Goal: Task Accomplishment & Management: Complete application form

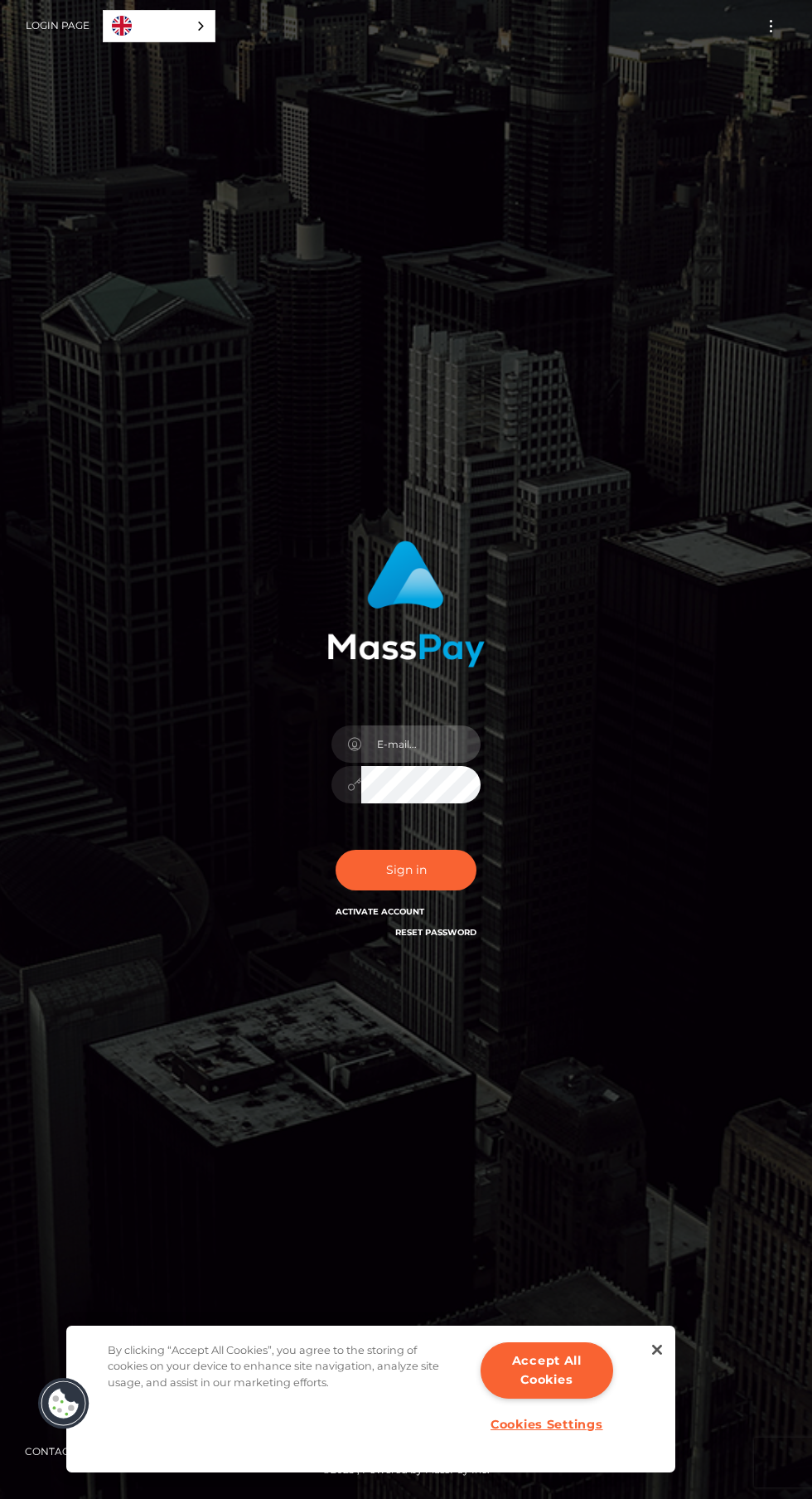
click at [412, 763] on input "email" at bounding box center [421, 743] width 119 height 37
click at [444, 763] on input "email" at bounding box center [421, 743] width 119 height 37
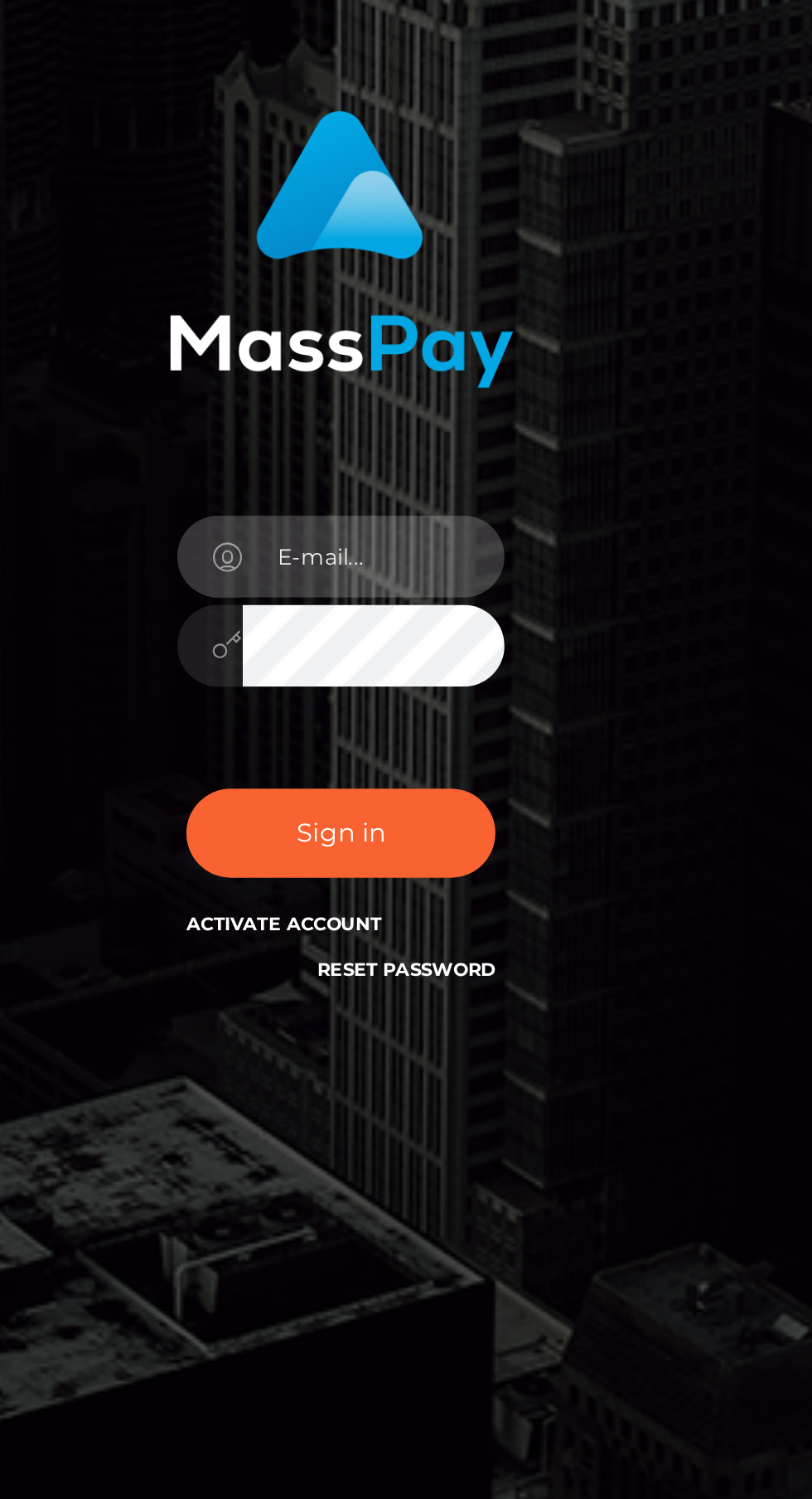
type input "[EMAIL_ADDRESS][DOMAIN_NAME]"
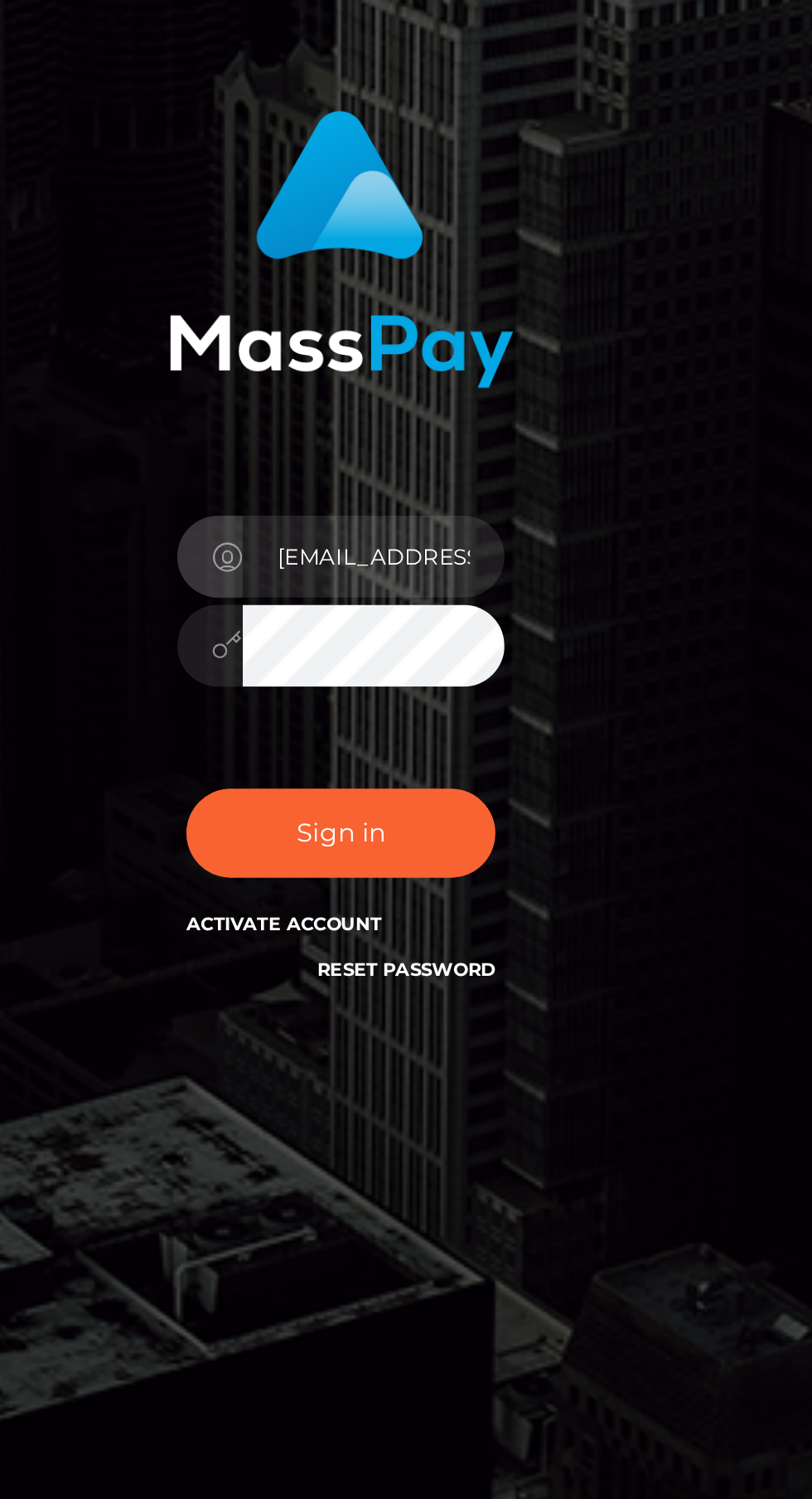
click at [456, 763] on input "[EMAIL_ADDRESS][DOMAIN_NAME]" at bounding box center [421, 743] width 119 height 37
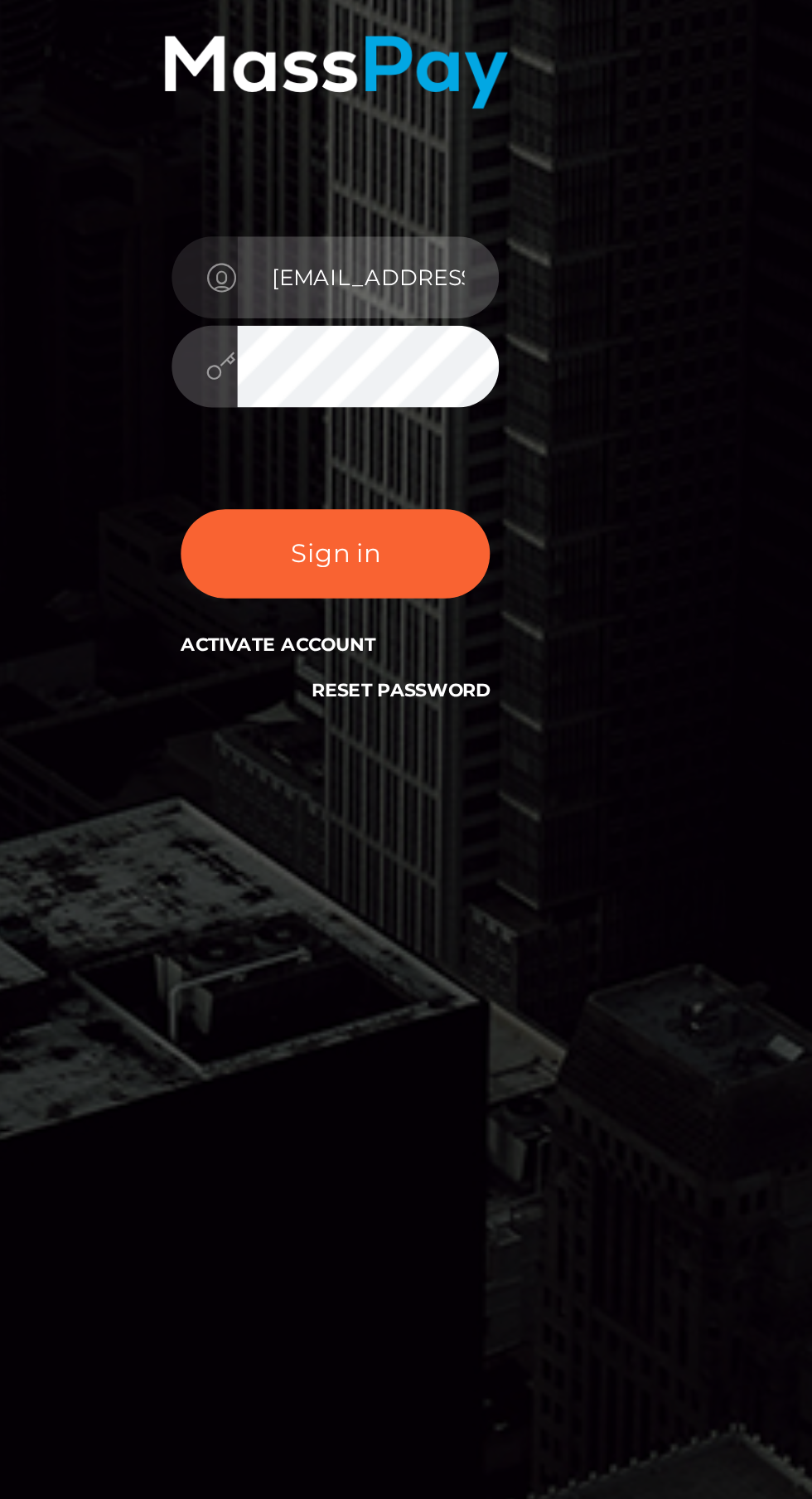
click at [450, 763] on input "[EMAIL_ADDRESS][DOMAIN_NAME]" at bounding box center [421, 743] width 119 height 37
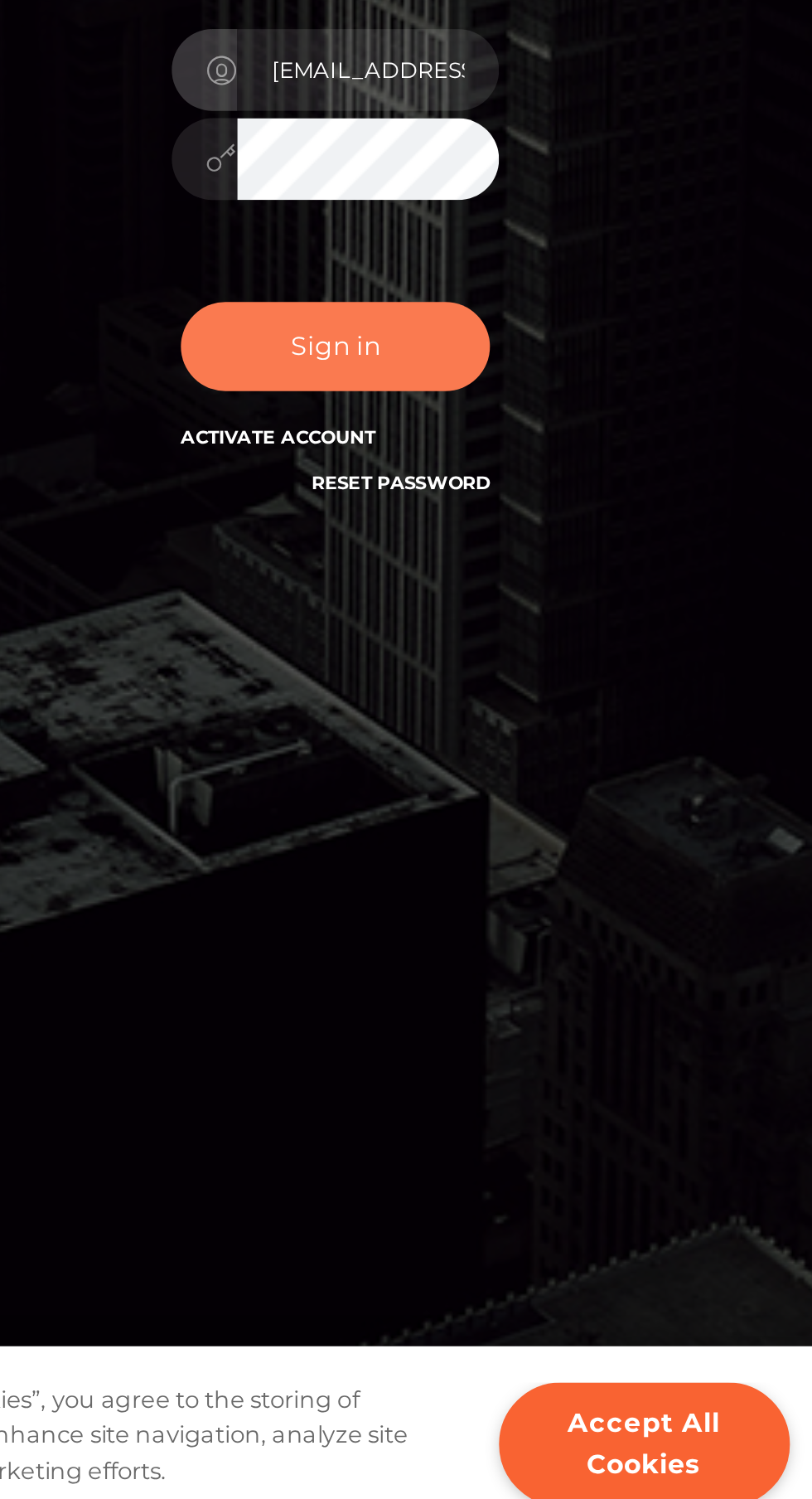
click at [450, 891] on button "Sign in" at bounding box center [406, 870] width 141 height 41
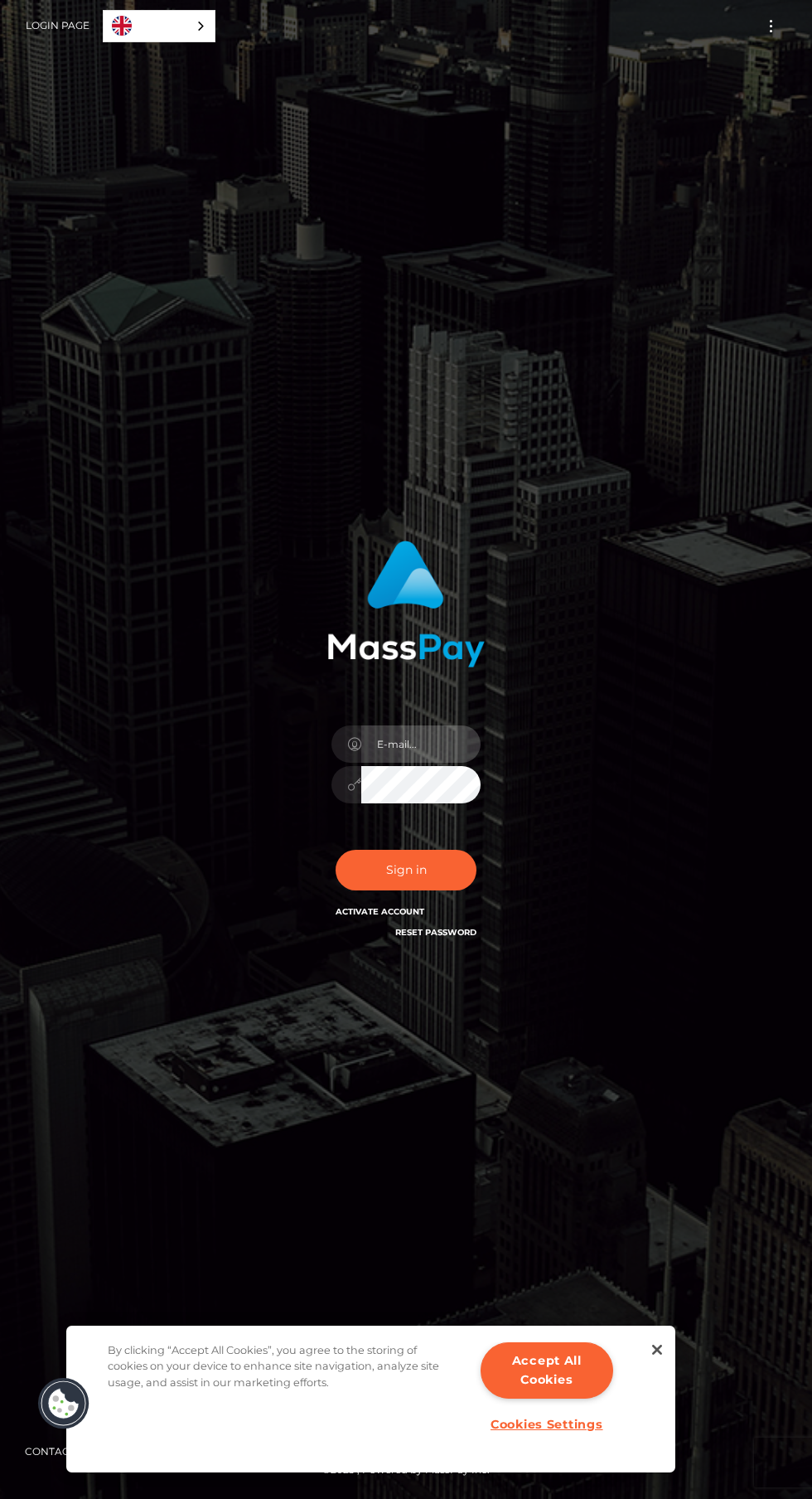
click at [398, 763] on input "email" at bounding box center [421, 743] width 119 height 37
click at [556, 1359] on button "Accept All Cookies" at bounding box center [547, 1371] width 132 height 57
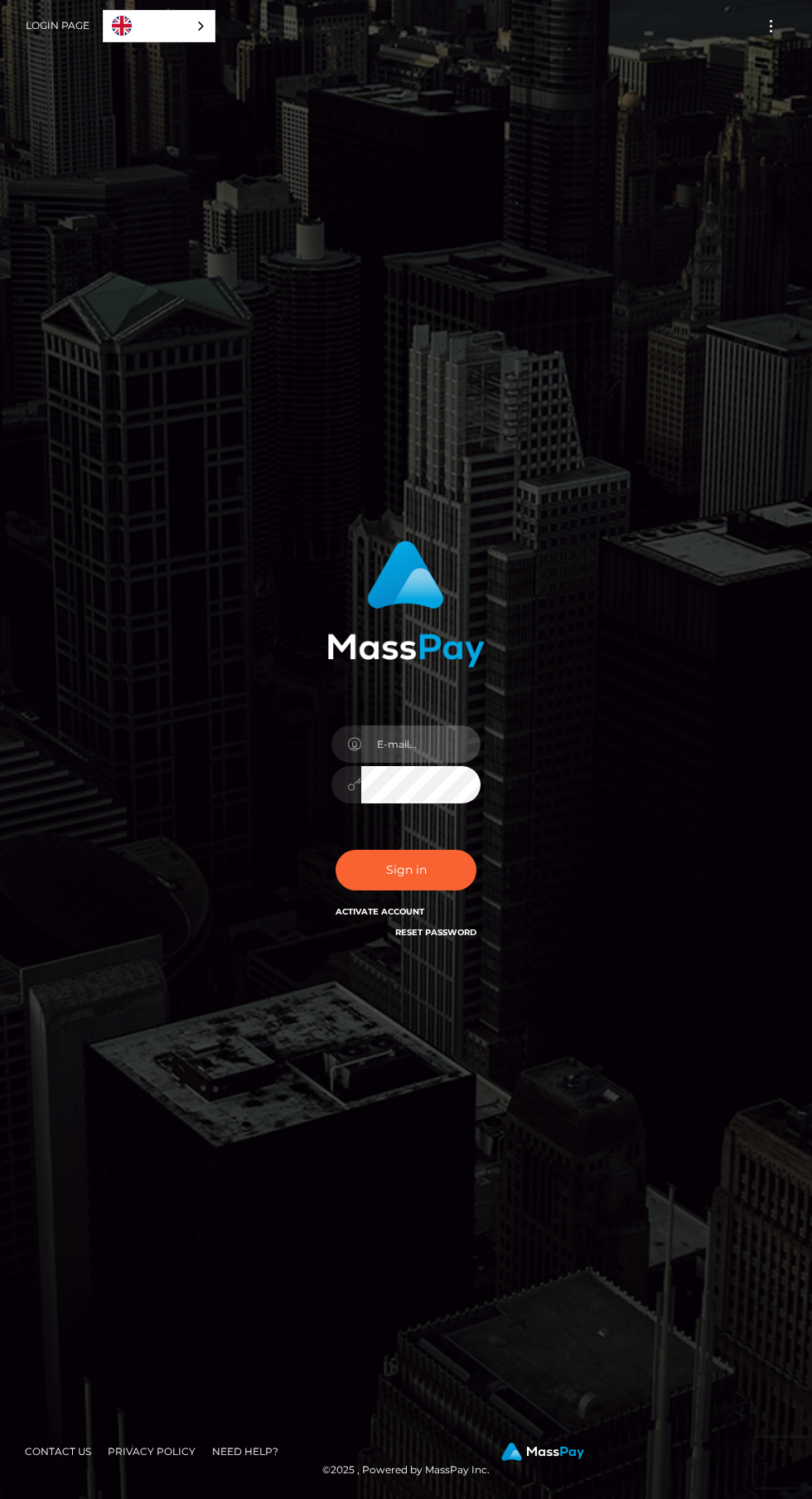
click at [409, 763] on input "email" at bounding box center [421, 743] width 119 height 37
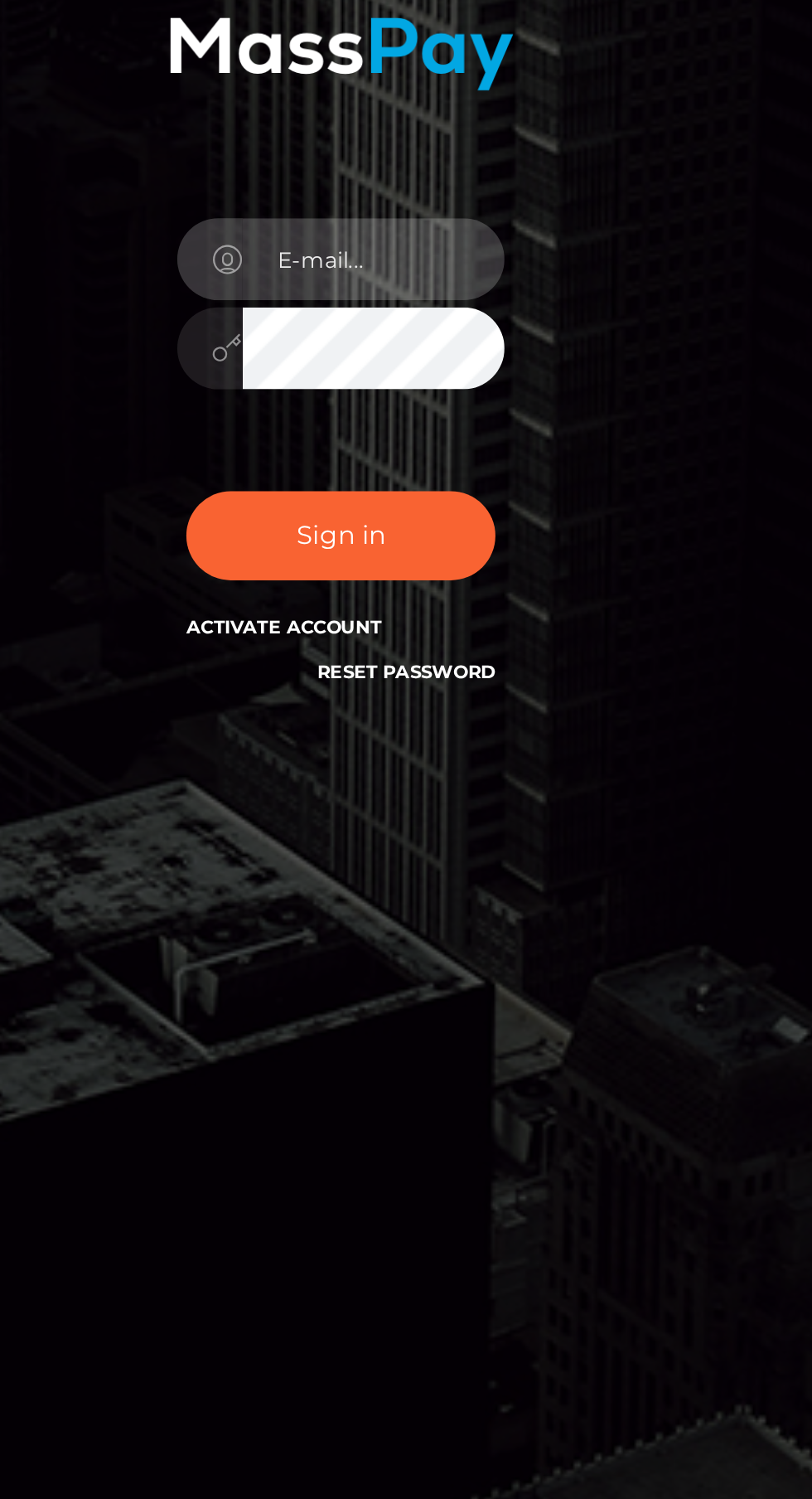
type input "darkrisestudio@gmail.com"
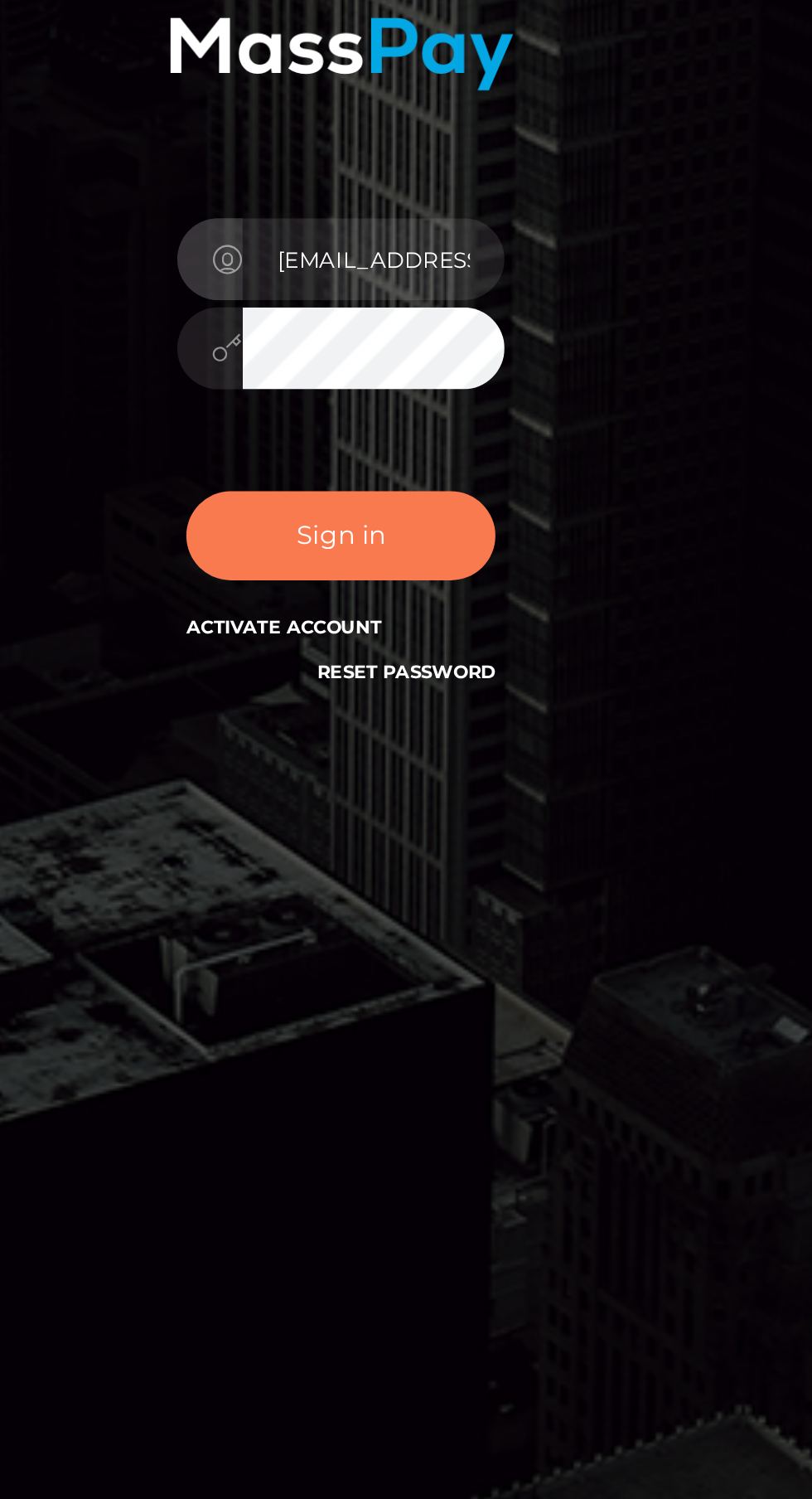
click at [450, 891] on button "Sign in" at bounding box center [406, 870] width 141 height 41
